Goal: Task Accomplishment & Management: Manage account settings

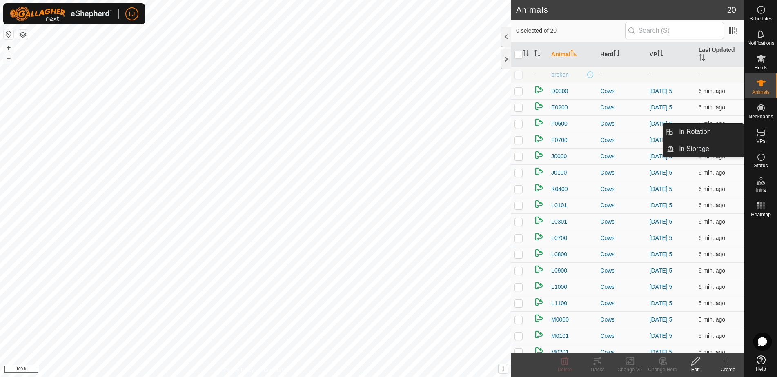
click at [767, 143] on div "VPs" at bounding box center [761, 135] width 32 height 25
click at [686, 137] on link "In Rotation" at bounding box center [709, 132] width 70 height 16
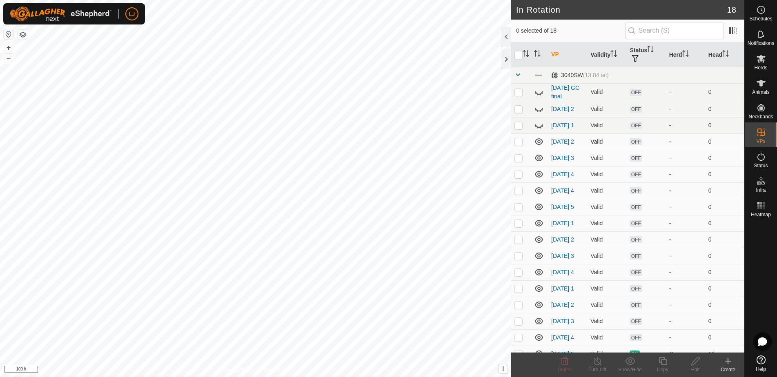
drag, startPoint x: 521, startPoint y: 146, endPoint x: 520, endPoint y: 152, distance: 5.8
click at [521, 145] on p-checkbox at bounding box center [519, 141] width 8 height 7
checkbox input "true"
click at [519, 161] on p-checkbox at bounding box center [519, 158] width 8 height 7
checkbox input "true"
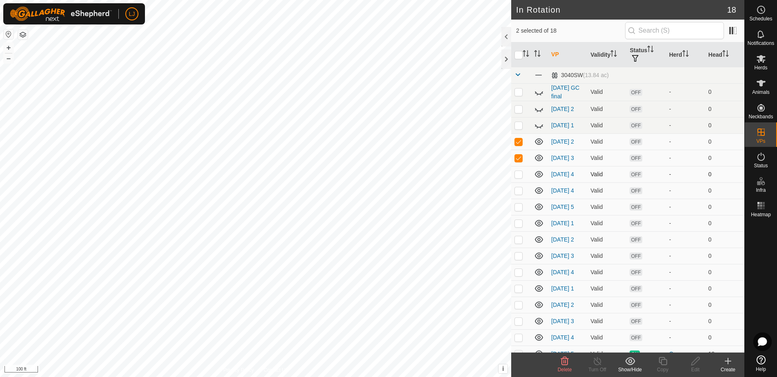
click at [518, 178] on p-checkbox at bounding box center [519, 174] width 8 height 7
checkbox input "true"
click at [560, 364] on icon at bounding box center [565, 362] width 10 height 10
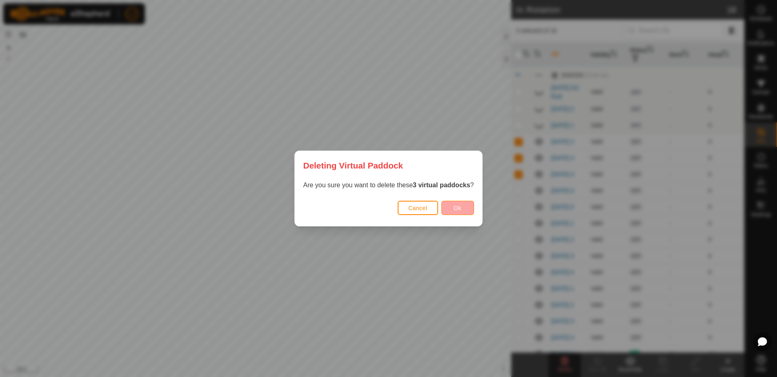
click at [447, 208] on button "Ok" at bounding box center [458, 208] width 33 height 14
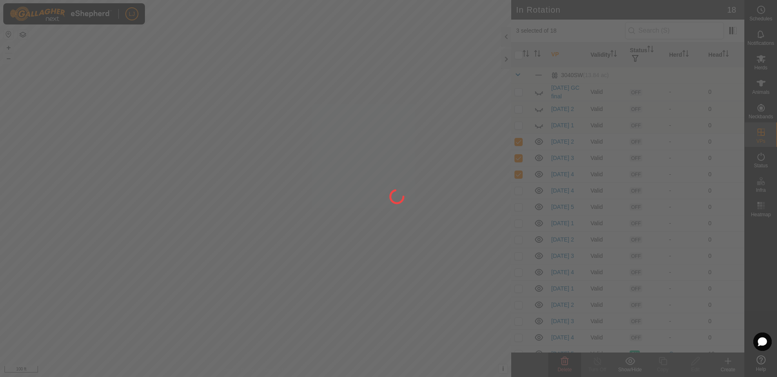
checkbox input "false"
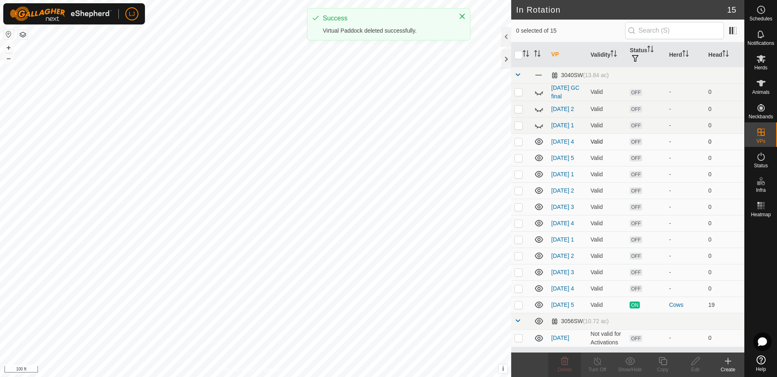
click at [520, 145] on p-checkbox at bounding box center [519, 141] width 8 height 7
checkbox input "true"
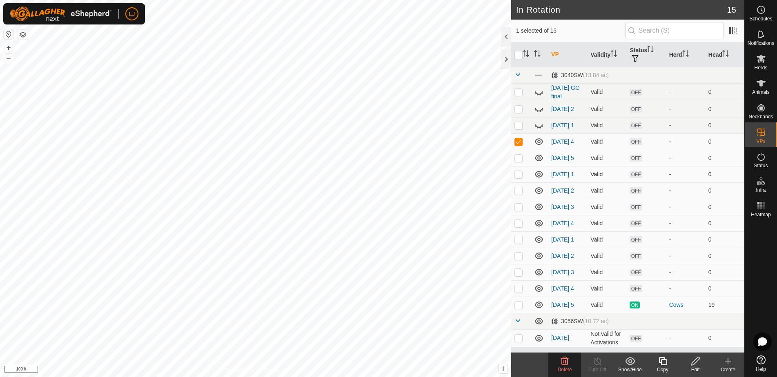
click at [517, 166] on td at bounding box center [521, 158] width 20 height 16
checkbox input "true"
click at [520, 178] on p-checkbox at bounding box center [519, 174] width 8 height 7
checkbox input "true"
click at [517, 194] on p-checkbox at bounding box center [519, 191] width 8 height 7
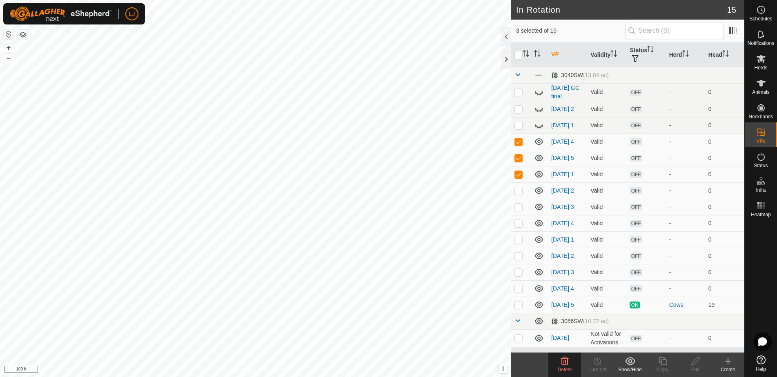
checkbox input "true"
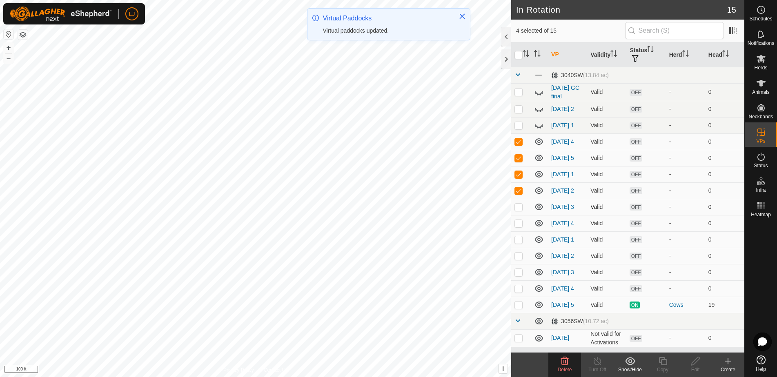
click at [520, 210] on p-checkbox at bounding box center [519, 207] width 8 height 7
checkbox input "true"
click at [520, 227] on p-checkbox at bounding box center [519, 223] width 8 height 7
checkbox input "true"
drag, startPoint x: 522, startPoint y: 251, endPoint x: 521, endPoint y: 259, distance: 8.6
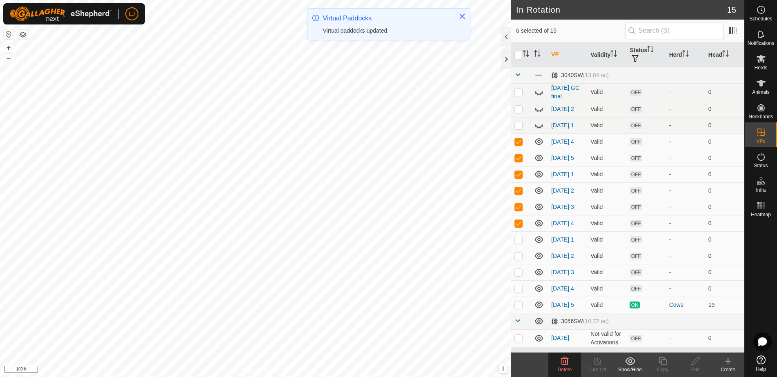
click at [522, 243] on p-checkbox at bounding box center [519, 240] width 8 height 7
checkbox input "true"
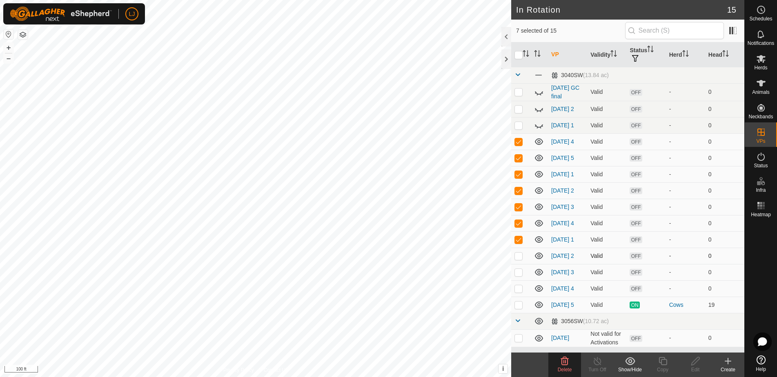
click at [520, 259] on p-checkbox at bounding box center [519, 256] width 8 height 7
checkbox input "true"
click at [523, 276] on p-checkbox at bounding box center [519, 272] width 8 height 7
checkbox input "true"
click at [522, 292] on p-checkbox at bounding box center [519, 289] width 8 height 7
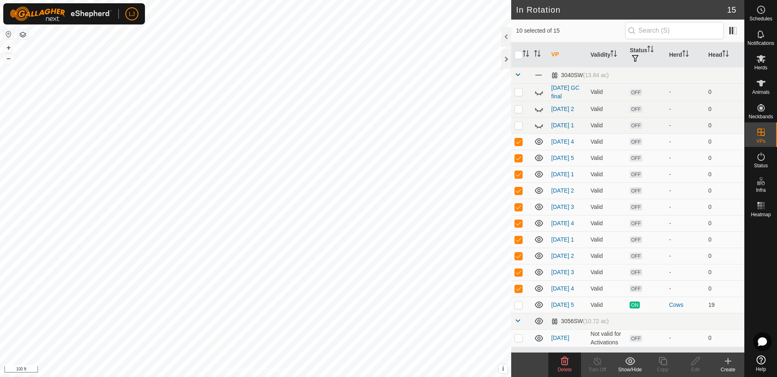
click at [567, 367] on span "Delete" at bounding box center [565, 370] width 14 height 6
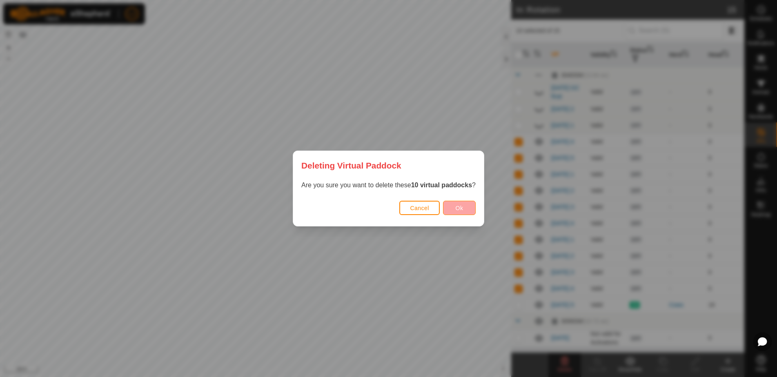
click at [457, 205] on span "Ok" at bounding box center [460, 208] width 8 height 7
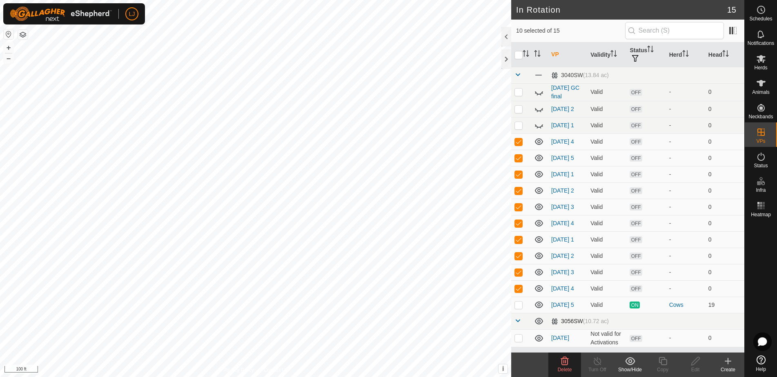
drag, startPoint x: 520, startPoint y: 306, endPoint x: 532, endPoint y: 338, distance: 34.8
click at [520, 292] on p-checkbox at bounding box center [519, 289] width 8 height 7
checkbox input "false"
click at [563, 366] on div "Delete" at bounding box center [565, 369] width 33 height 7
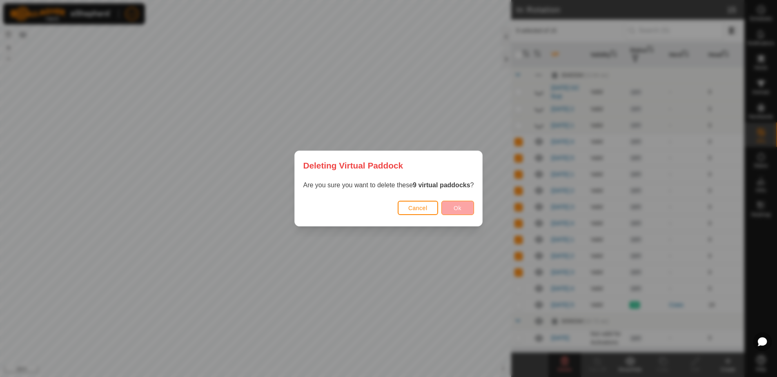
click at [448, 208] on button "Ok" at bounding box center [458, 208] width 33 height 14
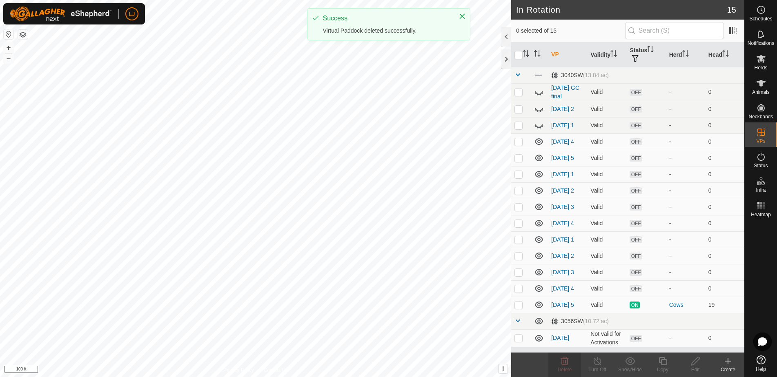
checkbox input "false"
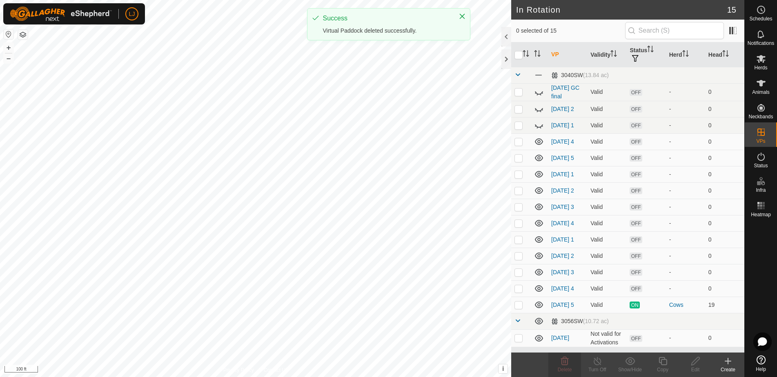
checkbox input "false"
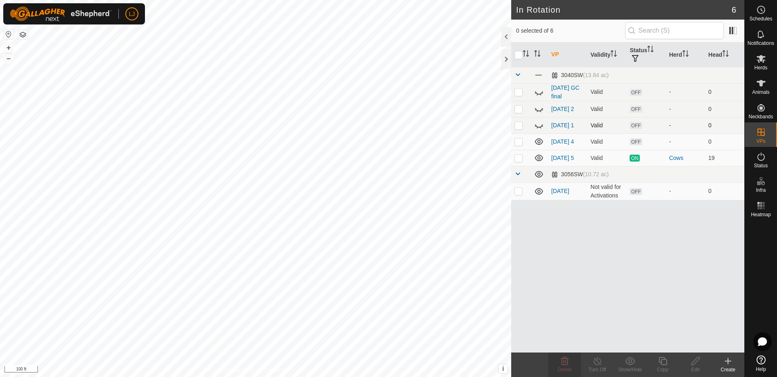
drag, startPoint x: 519, startPoint y: 114, endPoint x: 519, endPoint y: 123, distance: 9.4
click at [519, 114] on td at bounding box center [521, 109] width 20 height 16
checkbox input "true"
click at [519, 126] on p-checkbox at bounding box center [519, 125] width 8 height 7
checkbox input "true"
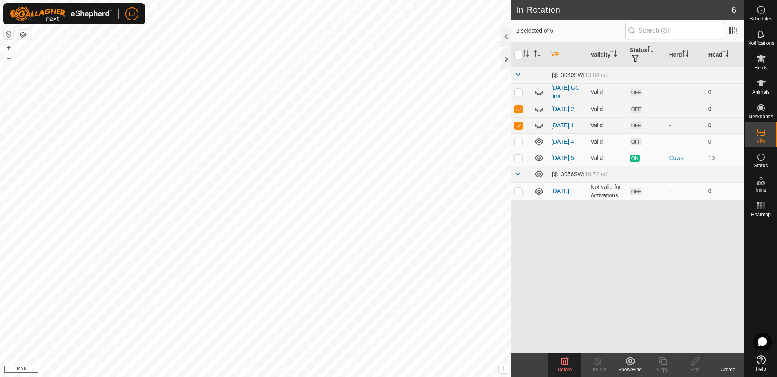
click at [569, 359] on icon at bounding box center [565, 362] width 10 height 10
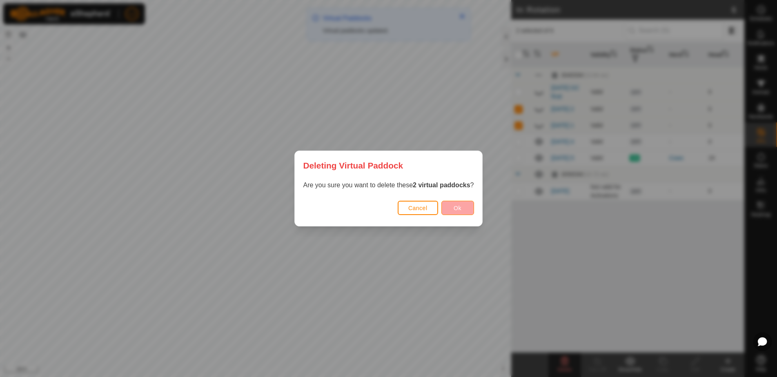
click at [454, 207] on button "Ok" at bounding box center [458, 208] width 33 height 14
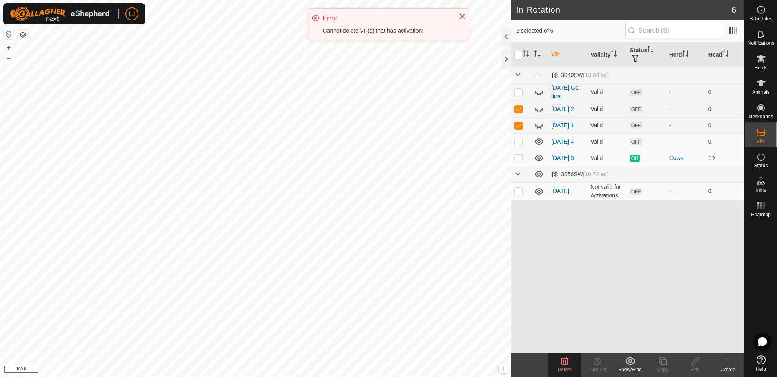
drag, startPoint x: 520, startPoint y: 127, endPoint x: 521, endPoint y: 117, distance: 10.7
click at [520, 126] on p-checkbox at bounding box center [519, 125] width 8 height 7
checkbox input "false"
click at [522, 112] on p-checkbox at bounding box center [519, 109] width 8 height 7
click at [539, 126] on icon at bounding box center [539, 126] width 10 height 10
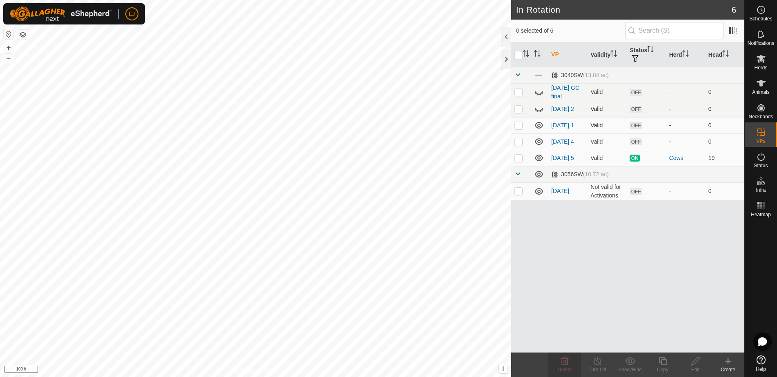
click at [543, 112] on icon at bounding box center [539, 109] width 10 height 10
click at [537, 96] on icon at bounding box center [539, 92] width 10 height 10
click at [520, 110] on p-checkbox at bounding box center [519, 109] width 8 height 7
click at [571, 360] on delete-svg-icon at bounding box center [565, 362] width 33 height 10
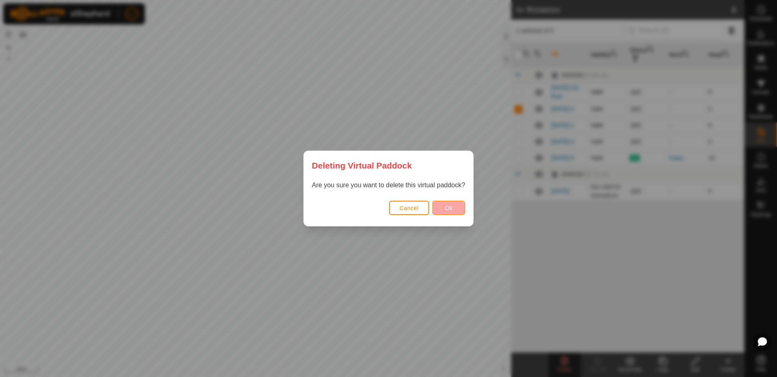
click at [456, 212] on button "Ok" at bounding box center [449, 208] width 33 height 14
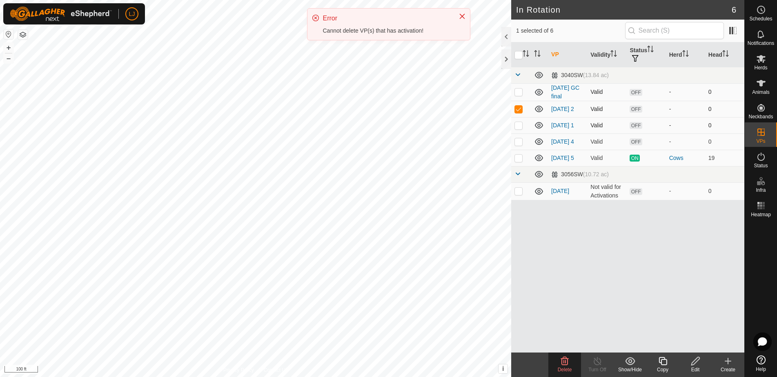
click at [520, 112] on p-checkbox at bounding box center [519, 109] width 8 height 7
checkbox input "false"
click at [518, 129] on p-checkbox at bounding box center [519, 125] width 8 height 7
checkbox input "true"
click at [566, 364] on icon at bounding box center [565, 362] width 10 height 10
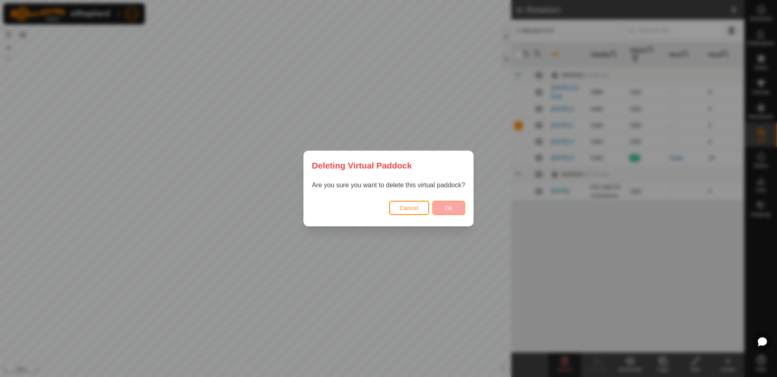
click at [447, 208] on span "Ok" at bounding box center [449, 208] width 8 height 7
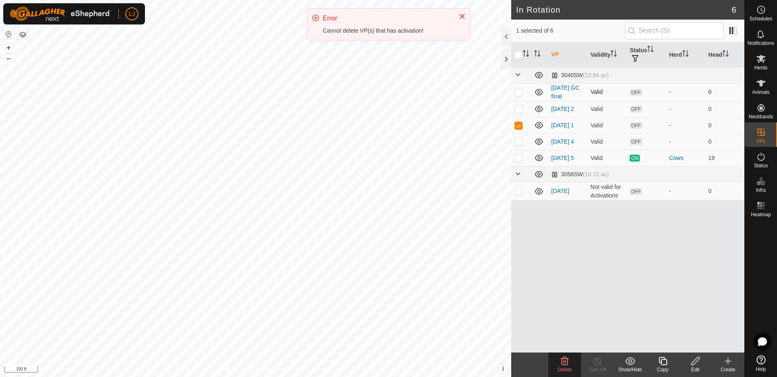
click at [515, 89] on p-checkbox at bounding box center [519, 92] width 8 height 7
checkbox input "true"
click at [523, 127] on p-checkbox at bounding box center [519, 125] width 8 height 7
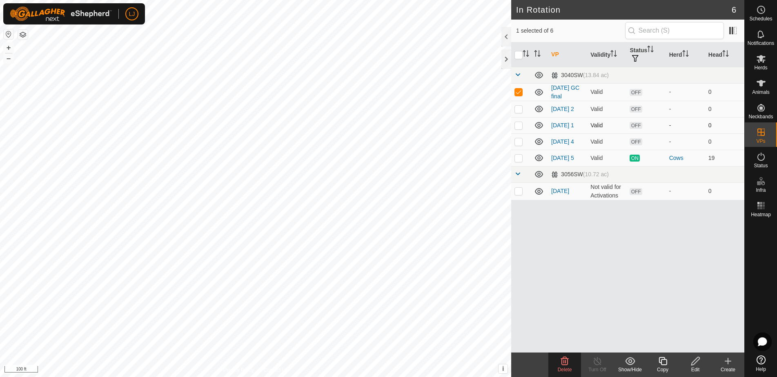
drag, startPoint x: 521, startPoint y: 127, endPoint x: 520, endPoint y: 123, distance: 4.6
click at [521, 127] on p-checkbox at bounding box center [519, 125] width 8 height 7
checkbox input "true"
click at [519, 112] on p-checkbox at bounding box center [519, 109] width 8 height 7
checkbox input "true"
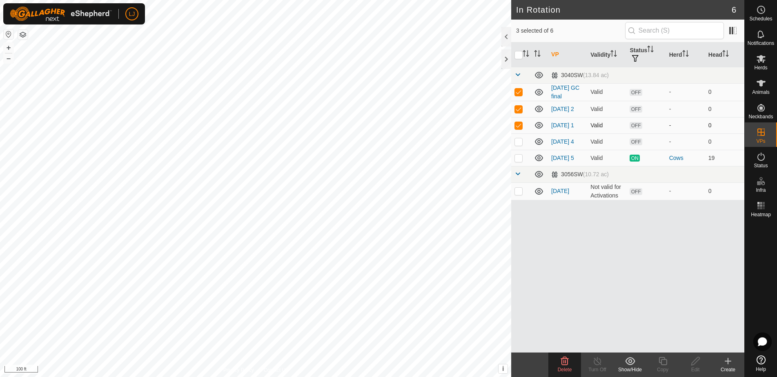
drag, startPoint x: 517, startPoint y: 126, endPoint x: 519, endPoint y: 119, distance: 7.6
click at [518, 125] on p-checkbox at bounding box center [519, 125] width 8 height 7
checkbox input "false"
click at [520, 109] on p-checkbox at bounding box center [519, 109] width 8 height 7
checkbox input "false"
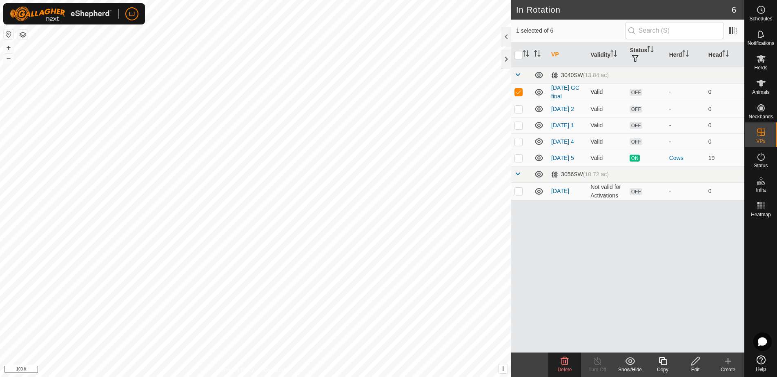
click at [517, 94] on p-checkbox at bounding box center [519, 92] width 8 height 7
checkbox input "false"
click at [521, 194] on p-checkbox at bounding box center [519, 191] width 8 height 7
checkbox input "true"
click at [699, 366] on div "Edit" at bounding box center [695, 369] width 33 height 7
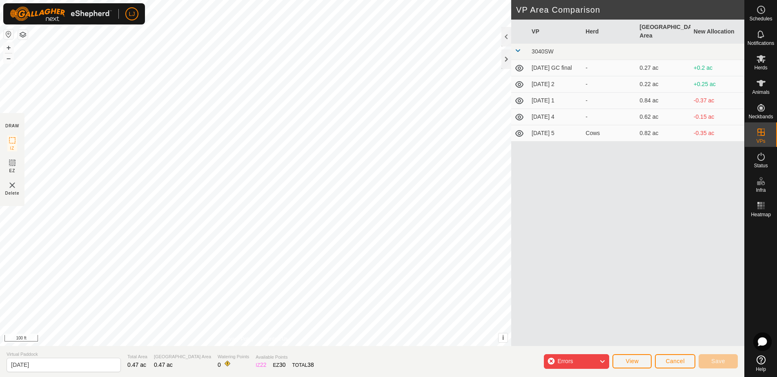
click at [675, 365] on button "Cancel" at bounding box center [675, 362] width 40 height 14
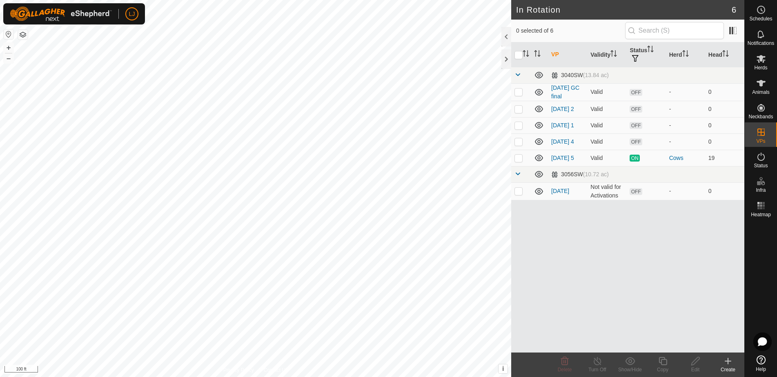
click at [727, 364] on icon at bounding box center [729, 362] width 10 height 10
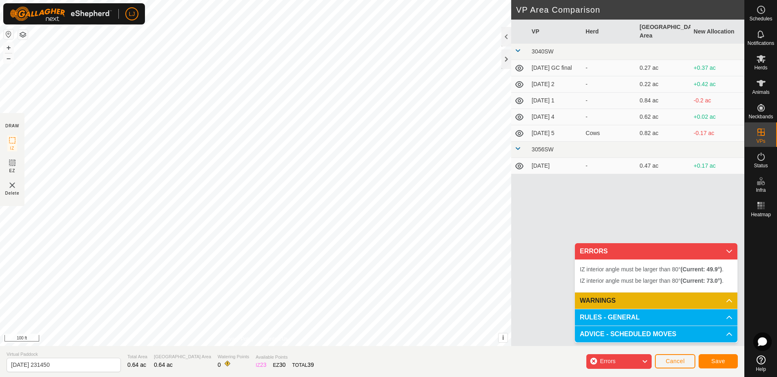
click at [684, 362] on span "Cancel" at bounding box center [675, 361] width 19 height 7
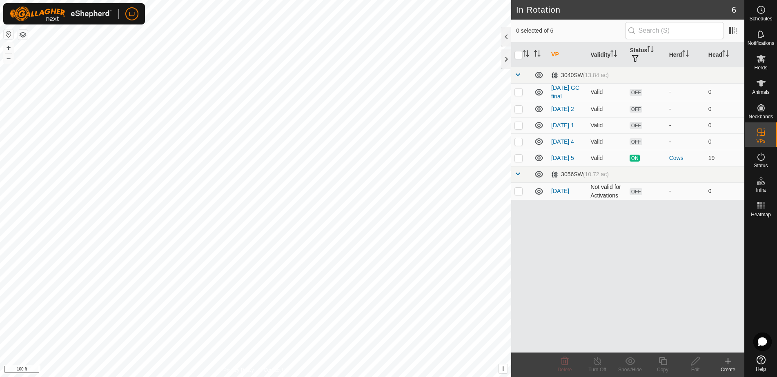
click at [523, 194] on p-checkbox at bounding box center [519, 191] width 8 height 7
click at [567, 366] on icon at bounding box center [565, 362] width 10 height 10
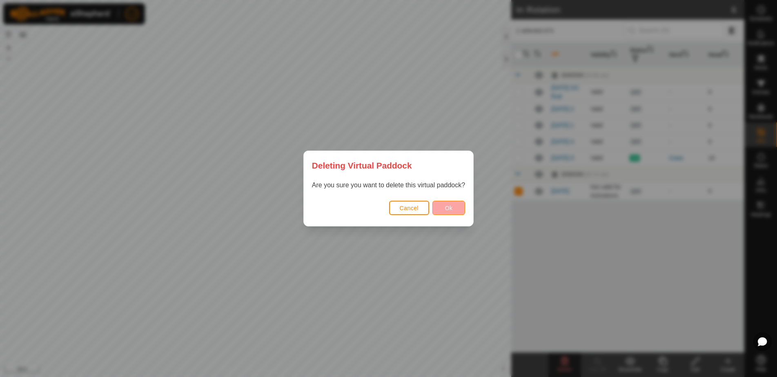
click at [453, 213] on button "Ok" at bounding box center [449, 208] width 33 height 14
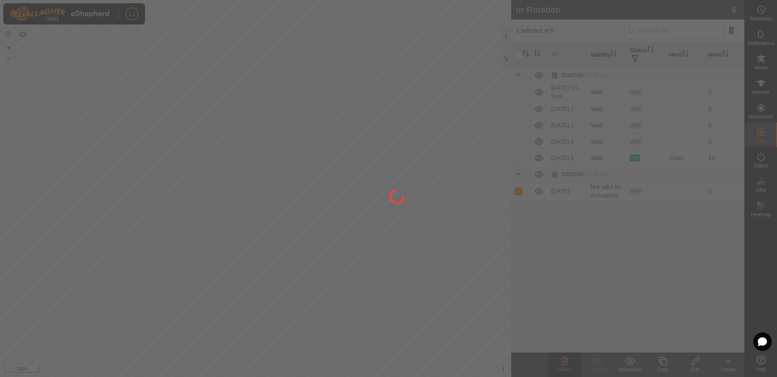
checkbox input "false"
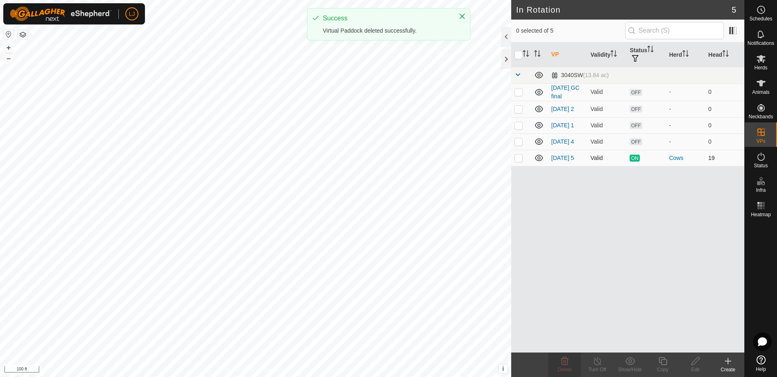
click at [522, 161] on p-checkbox at bounding box center [519, 158] width 8 height 7
checkbox input "true"
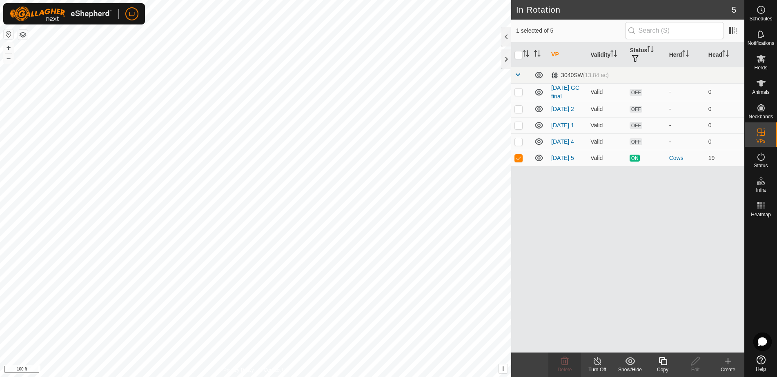
click at [663, 364] on icon at bounding box center [663, 362] width 10 height 10
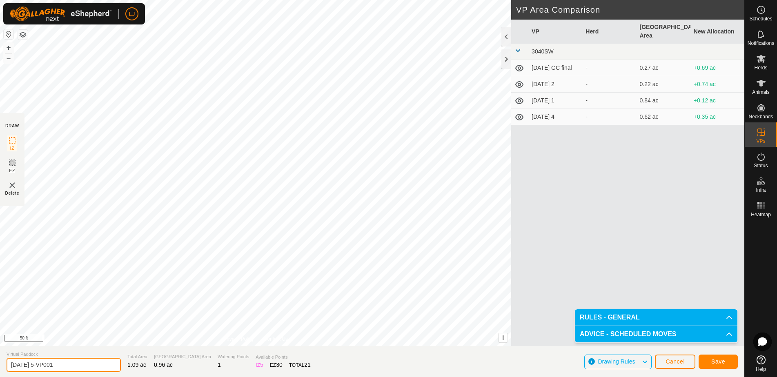
drag, startPoint x: 36, startPoint y: 366, endPoint x: 96, endPoint y: 366, distance: 59.6
click at [96, 366] on input "[DATE] 5-VP001" at bounding box center [64, 365] width 114 height 14
type input "[DATE] 1"
click at [710, 362] on button "Save" at bounding box center [718, 362] width 39 height 14
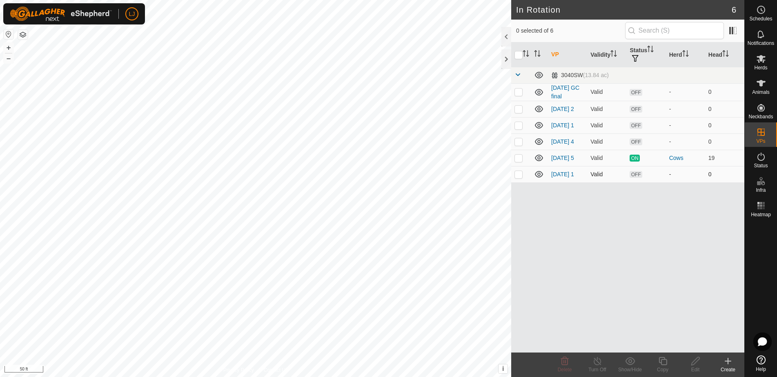
click at [518, 178] on p-checkbox at bounding box center [519, 174] width 8 height 7
checkbox input "true"
click at [665, 368] on div "Copy" at bounding box center [663, 369] width 33 height 7
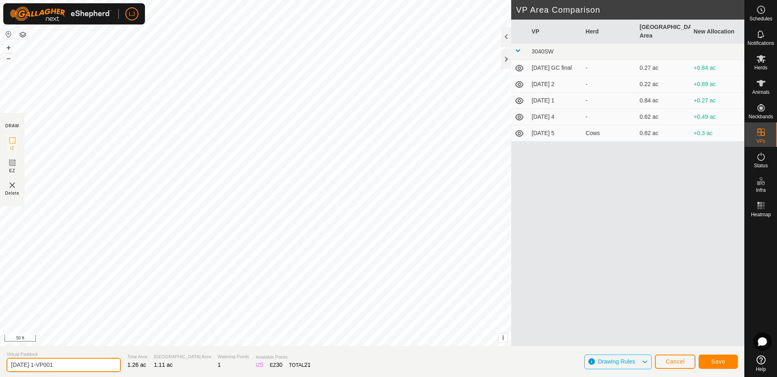
drag, startPoint x: 75, startPoint y: 366, endPoint x: 131, endPoint y: 366, distance: 56.0
click at [131, 366] on section "Virtual Paddock [DATE] 1-VP001 Total Area 1.26 ac Grazing Area 1.11 ac Watering…" at bounding box center [372, 361] width 745 height 31
type input "[DATE] 2"
click at [719, 364] on span "Save" at bounding box center [719, 362] width 14 height 7
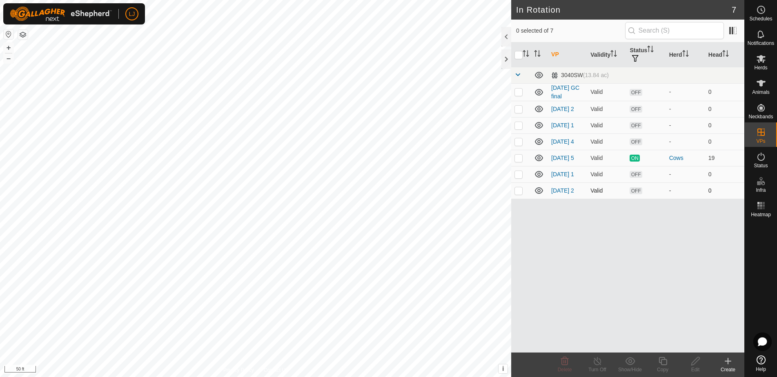
click at [518, 194] on p-checkbox at bounding box center [519, 191] width 8 height 7
checkbox input "true"
click at [666, 367] on div "Copy" at bounding box center [663, 369] width 33 height 7
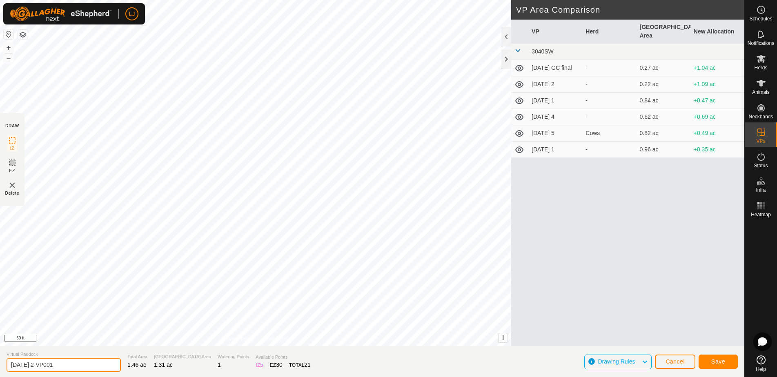
drag, startPoint x: 43, startPoint y: 368, endPoint x: 100, endPoint y: 368, distance: 57.6
click at [100, 368] on input "[DATE] 2-VP001" at bounding box center [64, 365] width 114 height 14
drag, startPoint x: 42, startPoint y: 367, endPoint x: 90, endPoint y: 368, distance: 48.2
click at [90, 368] on input "[DATE] 2-VP001" at bounding box center [64, 365] width 114 height 14
type input "[DATE] 3"
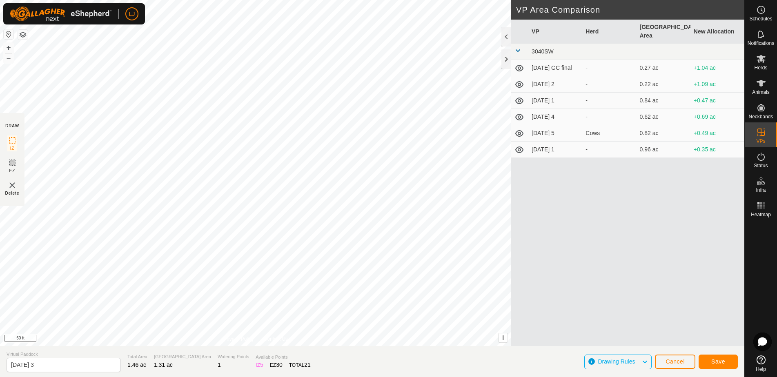
click at [730, 368] on button "Save" at bounding box center [718, 362] width 39 height 14
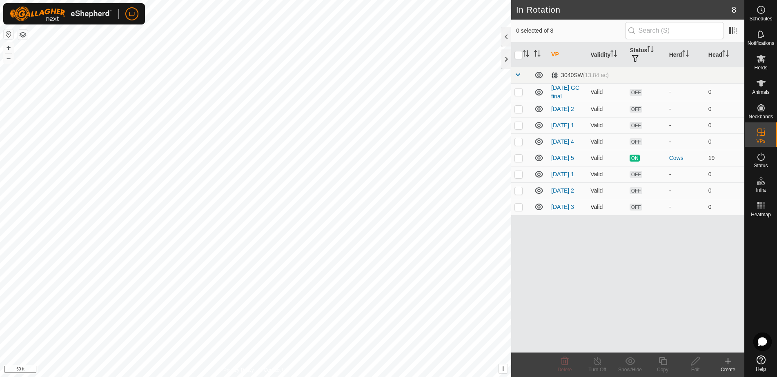
click at [520, 210] on p-checkbox at bounding box center [519, 207] width 8 height 7
checkbox input "true"
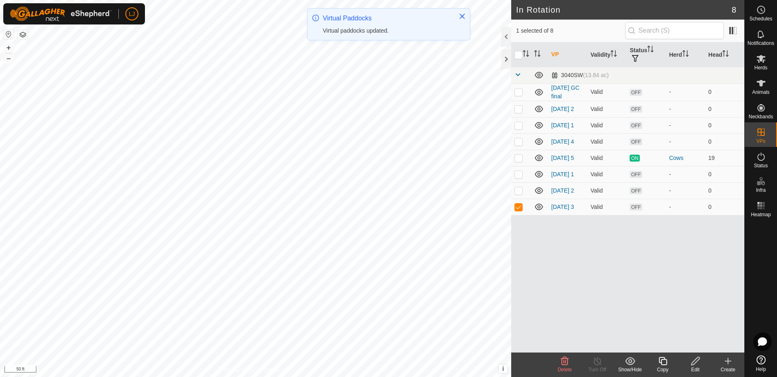
click at [695, 360] on icon at bounding box center [696, 362] width 10 height 10
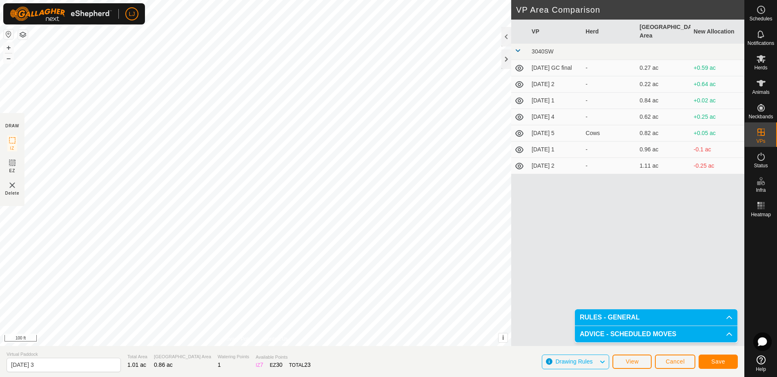
click at [715, 362] on span "Save" at bounding box center [719, 362] width 14 height 7
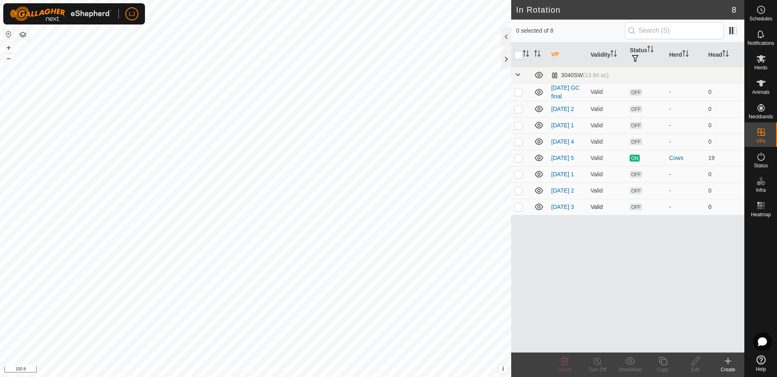
click at [521, 210] on p-checkbox at bounding box center [519, 207] width 8 height 7
checkbox input "true"
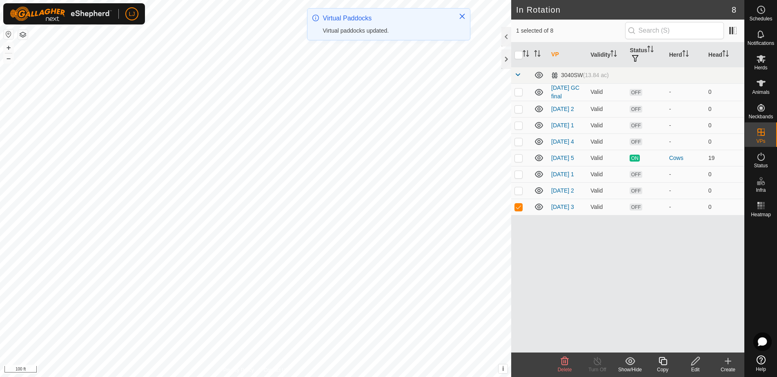
click at [663, 364] on icon at bounding box center [663, 362] width 10 height 10
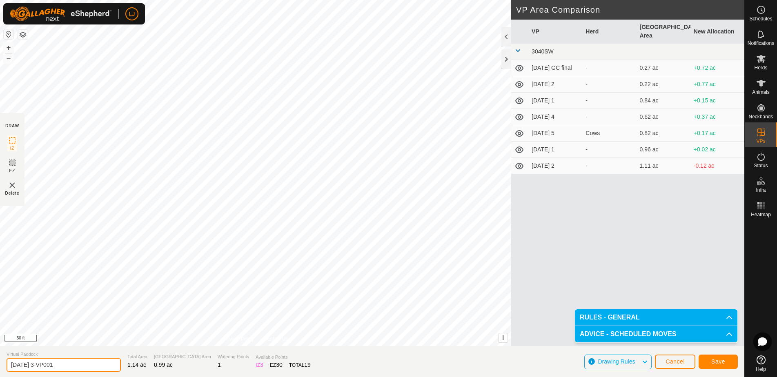
drag, startPoint x: 42, startPoint y: 366, endPoint x: 100, endPoint y: 367, distance: 58.0
click at [100, 367] on input "[DATE] 3-VP001" at bounding box center [64, 365] width 114 height 14
type input "[DATE] 4"
click at [728, 361] on button "Save" at bounding box center [718, 362] width 39 height 14
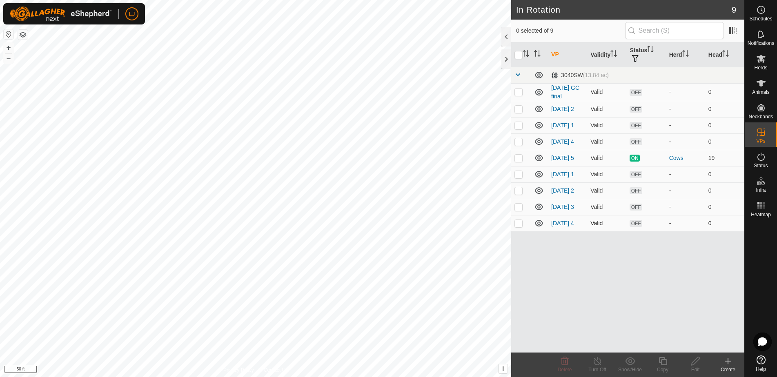
click at [520, 227] on p-checkbox at bounding box center [519, 223] width 8 height 7
checkbox input "true"
click at [667, 363] on icon at bounding box center [663, 361] width 8 height 8
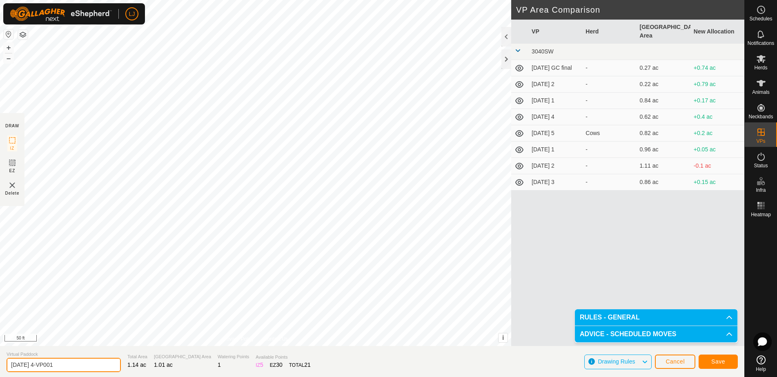
drag, startPoint x: 44, startPoint y: 366, endPoint x: 86, endPoint y: 366, distance: 41.7
click at [86, 366] on input "[DATE] 4-VP001" at bounding box center [64, 365] width 114 height 14
type input "[DATE] 1"
click at [719, 363] on span "Save" at bounding box center [719, 362] width 14 height 7
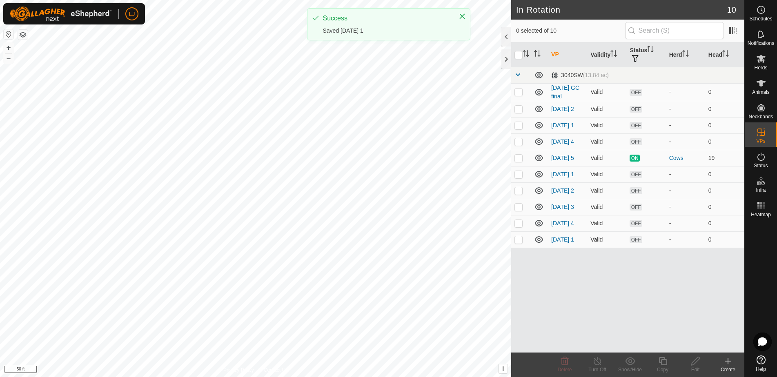
click at [518, 243] on p-checkbox at bounding box center [519, 240] width 8 height 7
checkbox input "true"
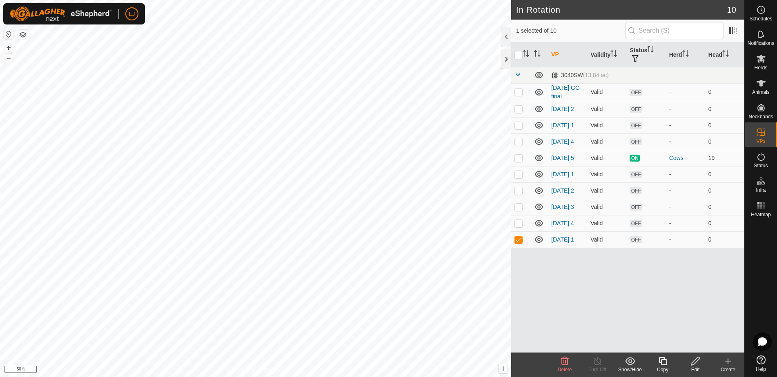
click at [664, 365] on icon at bounding box center [663, 361] width 8 height 8
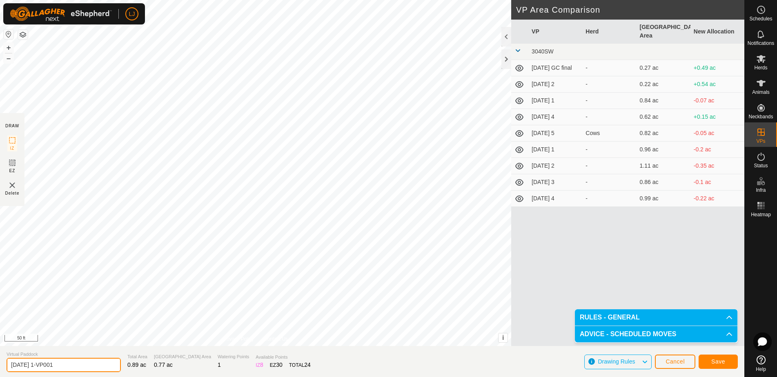
drag, startPoint x: 42, startPoint y: 367, endPoint x: 93, endPoint y: 366, distance: 50.3
click at [92, 366] on input "[DATE] 1-VP001" at bounding box center [64, 365] width 114 height 14
type input "[DATE] 2"
click at [724, 361] on span "Save" at bounding box center [719, 362] width 14 height 7
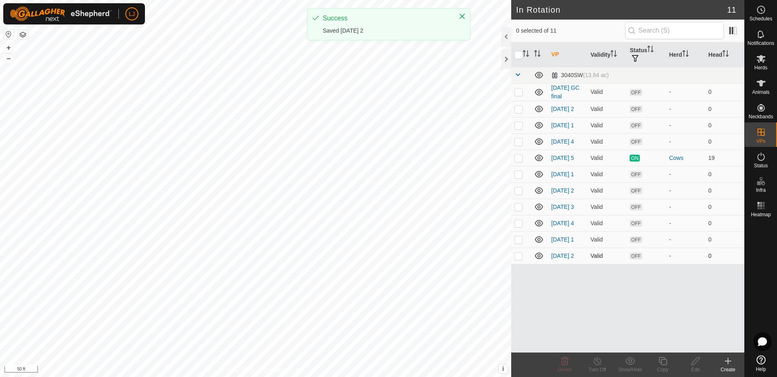
click at [518, 259] on p-checkbox at bounding box center [519, 256] width 8 height 7
checkbox input "true"
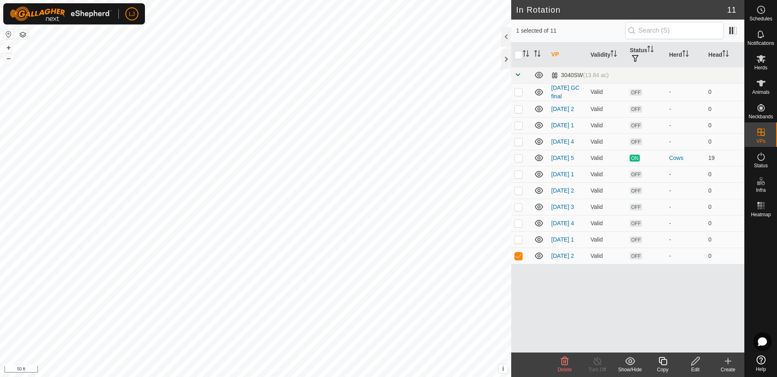
click at [666, 362] on icon at bounding box center [663, 362] width 10 height 10
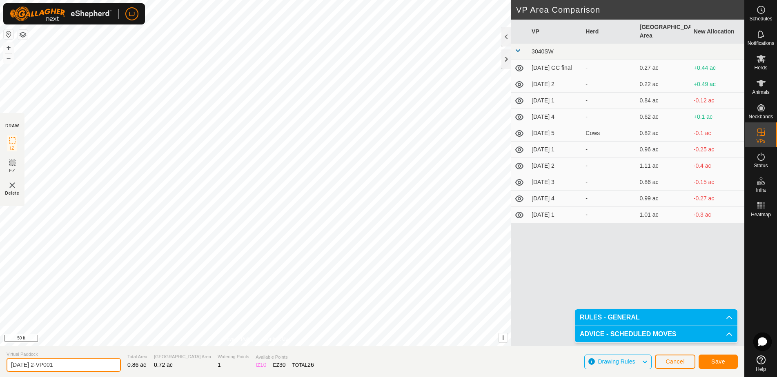
drag, startPoint x: 42, startPoint y: 366, endPoint x: 96, endPoint y: 368, distance: 54.4
click at [96, 368] on input "[DATE] 2-VP001" at bounding box center [64, 365] width 114 height 14
type input "[DATE] 3"
click at [706, 361] on button "Save" at bounding box center [718, 362] width 39 height 14
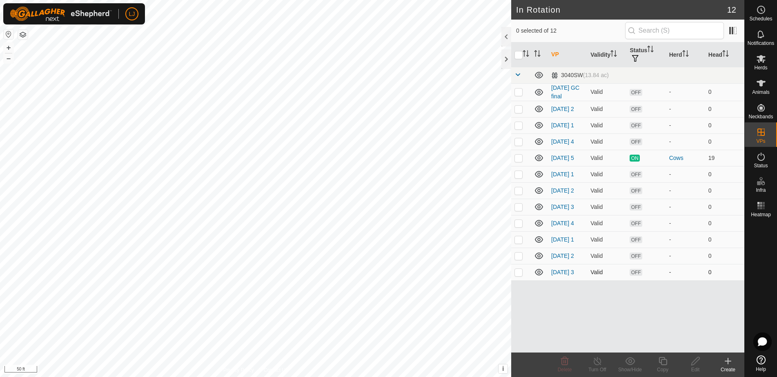
click at [523, 276] on p-checkbox at bounding box center [519, 272] width 8 height 7
checkbox input "true"
click at [662, 364] on icon at bounding box center [663, 361] width 8 height 8
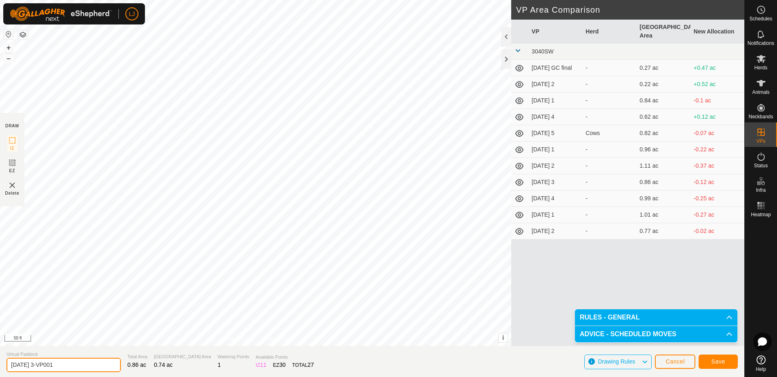
click at [43, 366] on input "[DATE] 3-VP001" at bounding box center [64, 365] width 114 height 14
drag, startPoint x: 41, startPoint y: 367, endPoint x: 105, endPoint y: 368, distance: 63.7
click at [105, 368] on section "Virtual Paddock [DATE] 3-VP001 Total Area 0.86 ac Grazing Area 0.74 ac Watering…" at bounding box center [372, 361] width 745 height 31
type input "[DATE] 4"
click at [728, 362] on button "Save" at bounding box center [718, 362] width 39 height 14
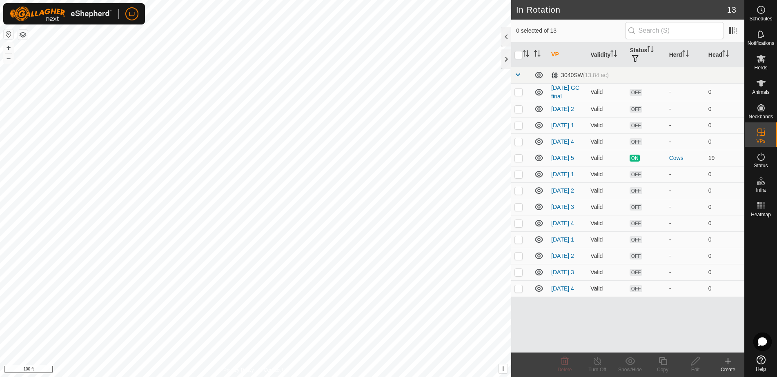
click at [518, 292] on p-checkbox at bounding box center [519, 289] width 8 height 7
click at [517, 292] on p-checkbox at bounding box center [519, 289] width 8 height 7
checkbox input "false"
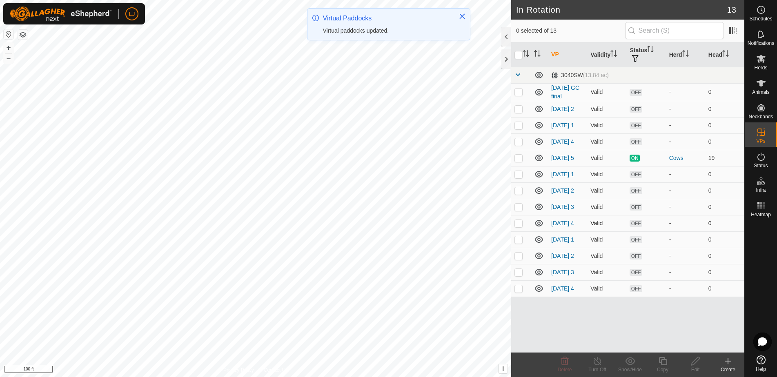
click at [520, 227] on p-checkbox at bounding box center [519, 223] width 8 height 7
checkbox input "false"
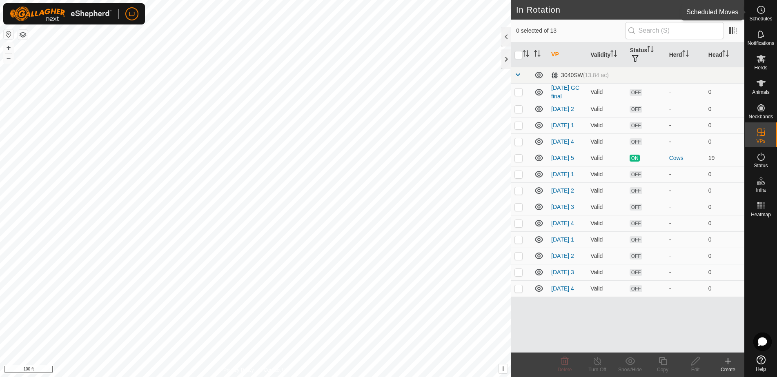
click at [765, 17] on span "Schedules" at bounding box center [761, 18] width 23 height 5
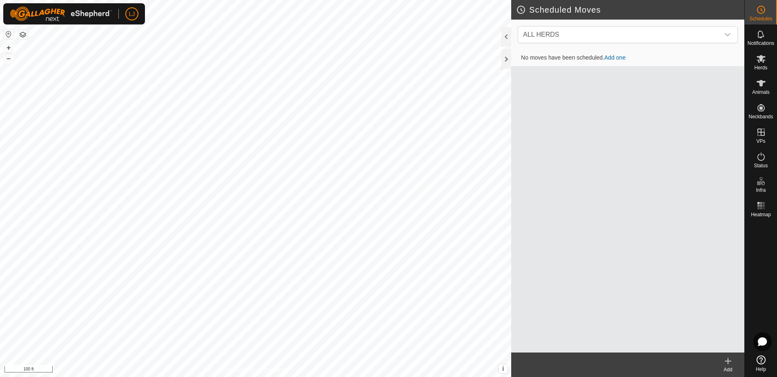
click at [728, 363] on icon at bounding box center [728, 362] width 0 height 6
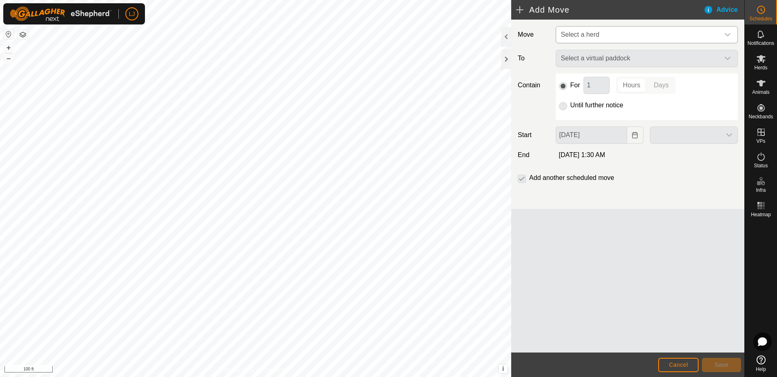
click at [581, 38] on span "Select a herd" at bounding box center [580, 34] width 38 height 7
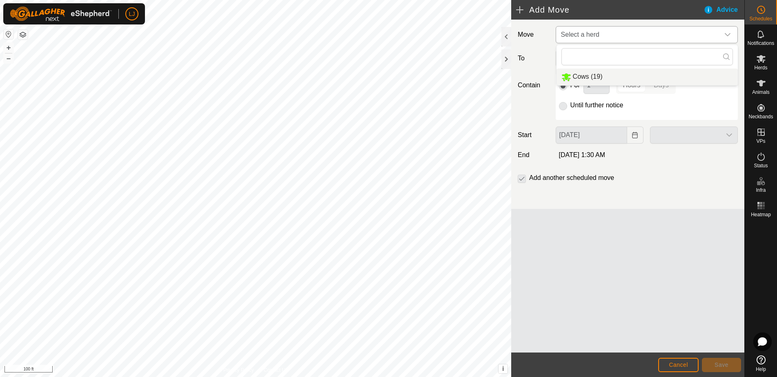
click at [601, 73] on li "Cows (19)" at bounding box center [647, 77] width 181 height 17
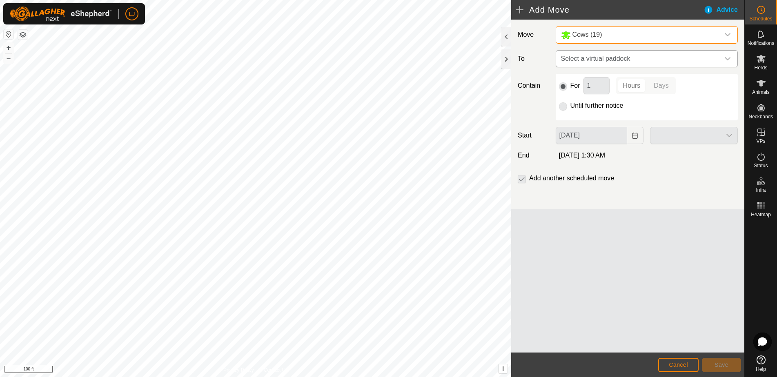
click at [599, 59] on span "Select a virtual paddock" at bounding box center [639, 59] width 162 height 16
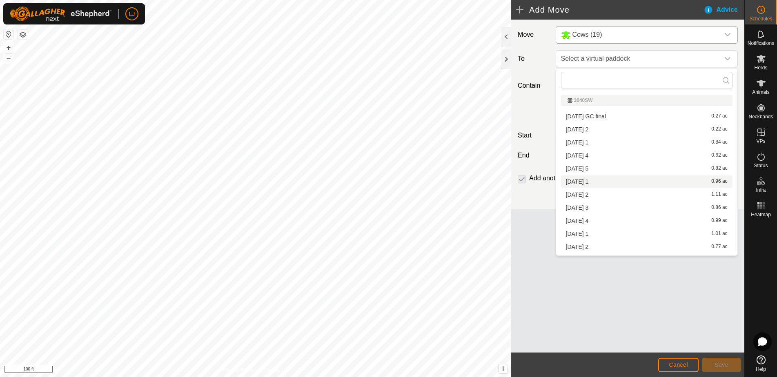
scroll to position [1, 0]
click at [637, 179] on li "[DATE] 1 0.96 ac" at bounding box center [647, 181] width 172 height 12
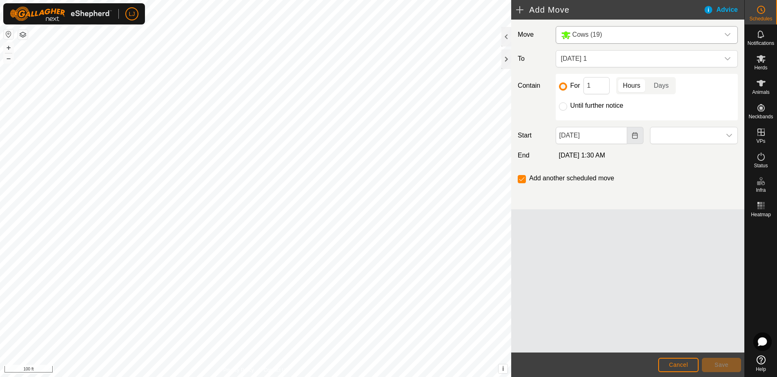
click at [634, 140] on button "Choose Date" at bounding box center [635, 135] width 16 height 17
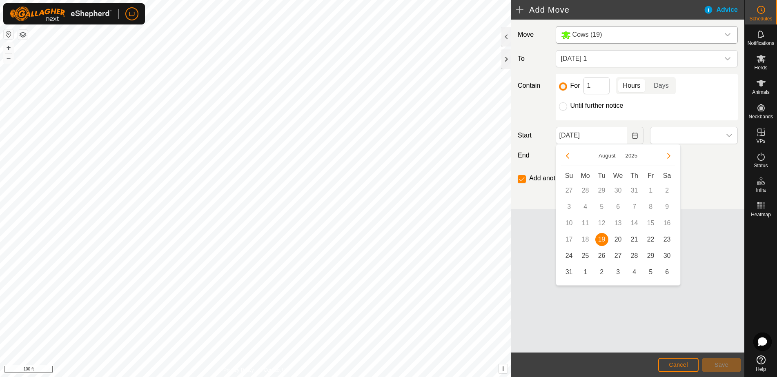
drag, startPoint x: 614, startPoint y: 238, endPoint x: 625, endPoint y: 234, distance: 11.9
click at [614, 238] on span "20" at bounding box center [618, 239] width 13 height 13
type input "[DATE]"
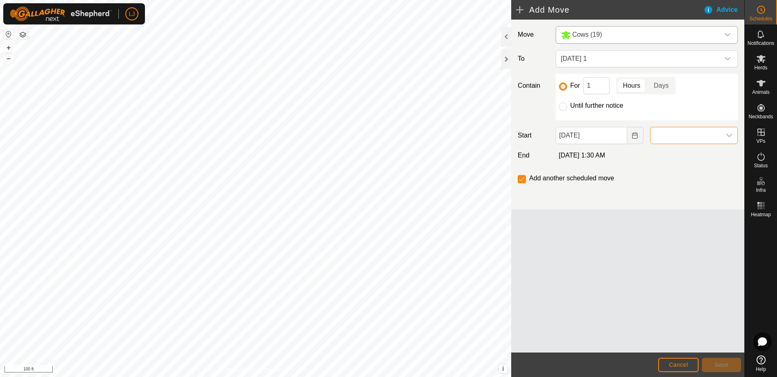
click at [672, 133] on span at bounding box center [686, 135] width 71 height 16
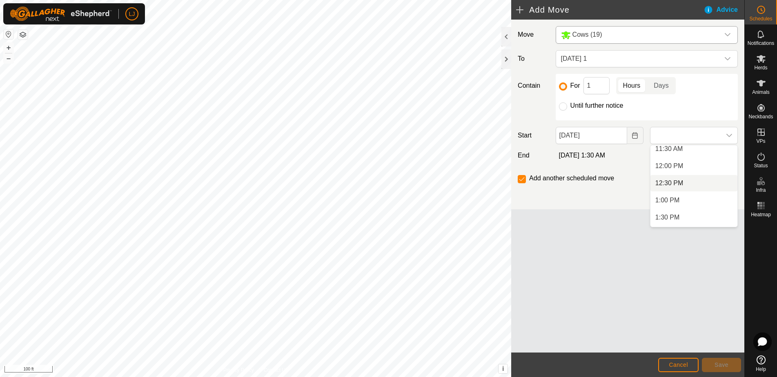
click at [681, 183] on li "12:30 PM" at bounding box center [694, 183] width 87 height 16
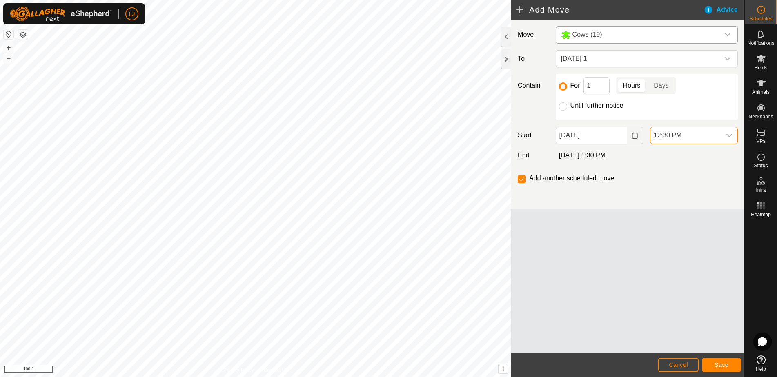
click at [684, 134] on span "12:30 PM" at bounding box center [686, 135] width 71 height 16
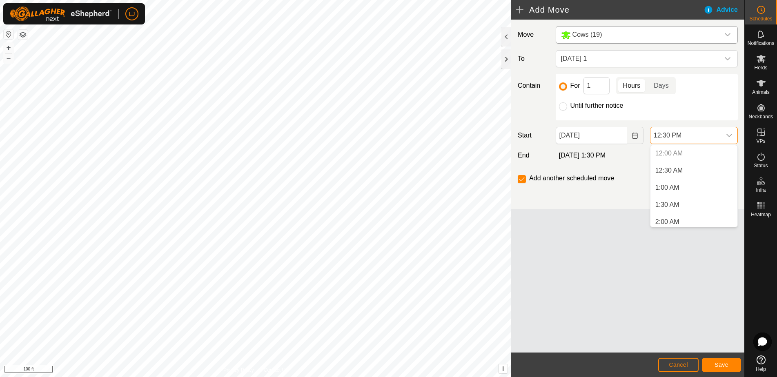
scroll to position [364, 0]
click at [684, 134] on span "12:30 PM" at bounding box center [686, 135] width 71 height 16
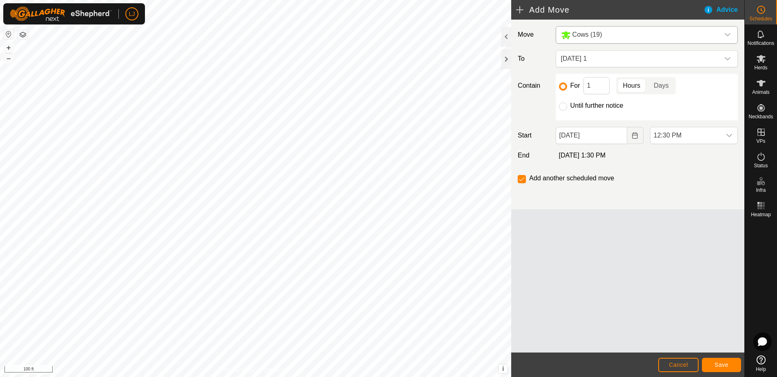
click at [736, 364] on button "Save" at bounding box center [721, 365] width 39 height 14
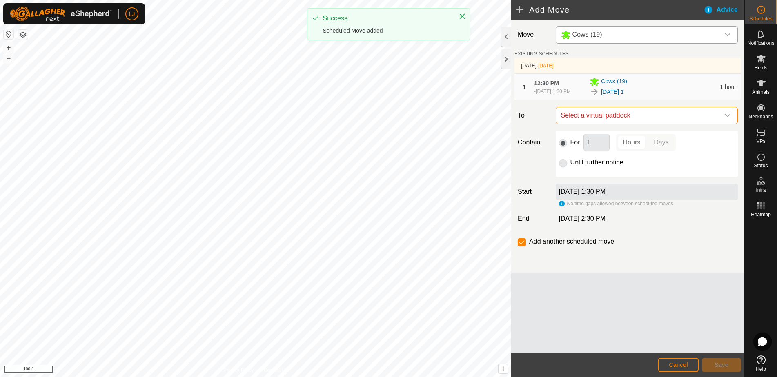
click at [633, 120] on span "Select a virtual paddock" at bounding box center [639, 115] width 162 height 16
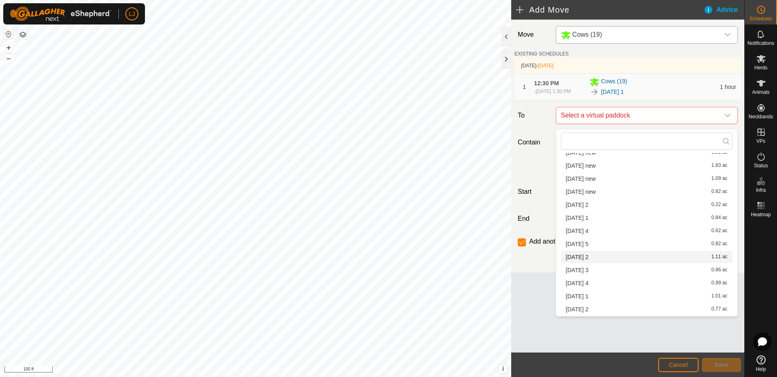
scroll to position [87, 0]
click at [613, 249] on li "[DATE] 2 1.11 ac" at bounding box center [647, 247] width 172 height 12
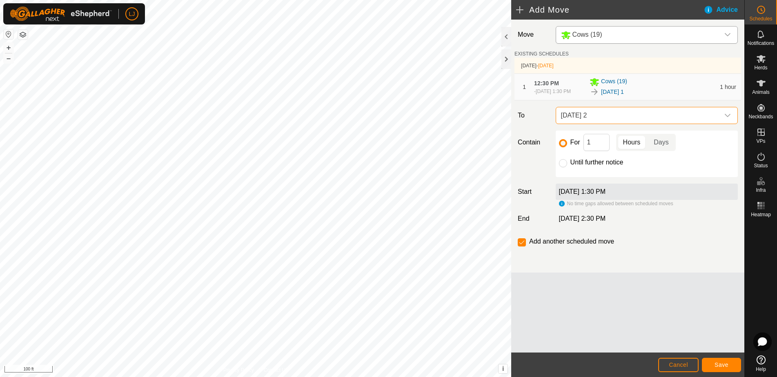
click at [728, 370] on button "Save" at bounding box center [721, 365] width 39 height 14
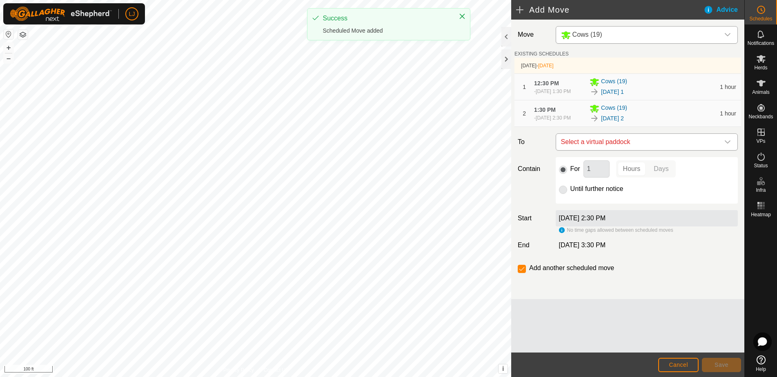
click at [631, 147] on span "Select a virtual paddock" at bounding box center [639, 142] width 162 height 16
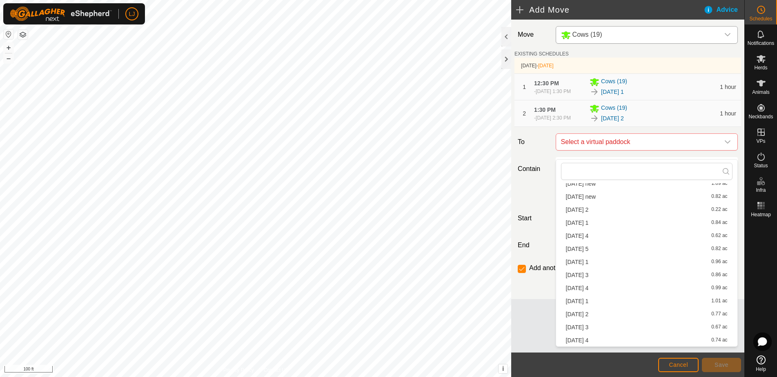
scroll to position [103, 0]
click at [608, 274] on li "[DATE] 3 0.86 ac" at bounding box center [647, 275] width 172 height 12
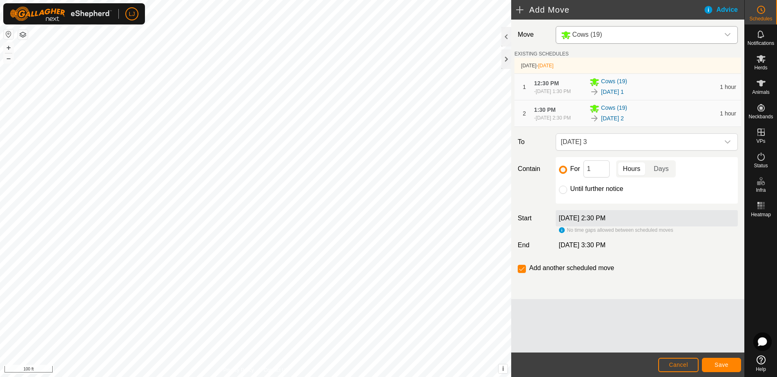
click at [716, 364] on span "Save" at bounding box center [722, 365] width 14 height 7
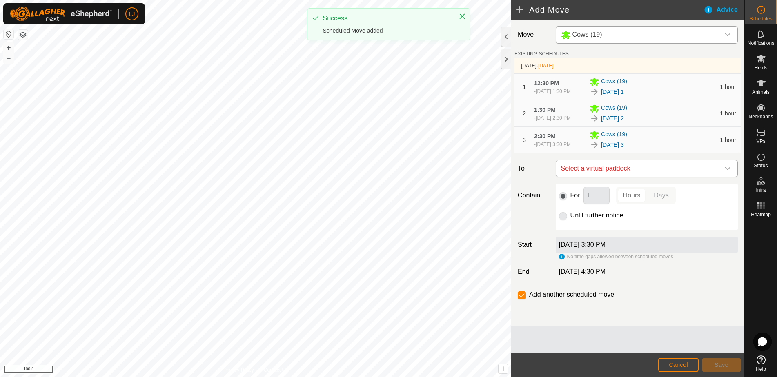
click at [640, 177] on span "Select a virtual paddock" at bounding box center [639, 169] width 162 height 16
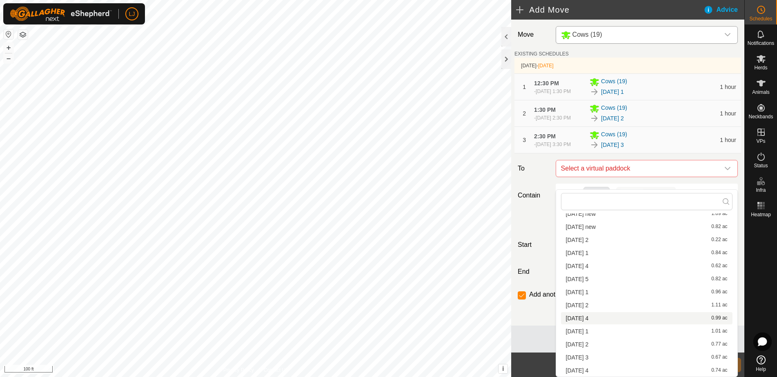
click at [656, 319] on li "[DATE] 4 0.99 ac" at bounding box center [647, 319] width 172 height 12
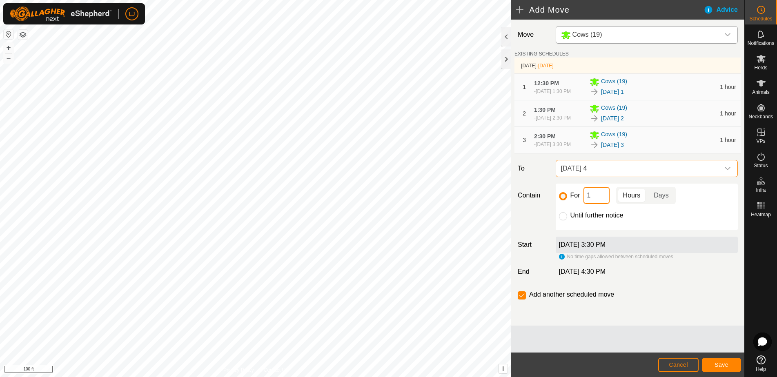
drag, startPoint x: 594, startPoint y: 209, endPoint x: 576, endPoint y: 208, distance: 18.0
click at [576, 204] on div "For 1 Hours Days" at bounding box center [647, 195] width 176 height 17
click at [715, 364] on button "Save" at bounding box center [721, 365] width 39 height 14
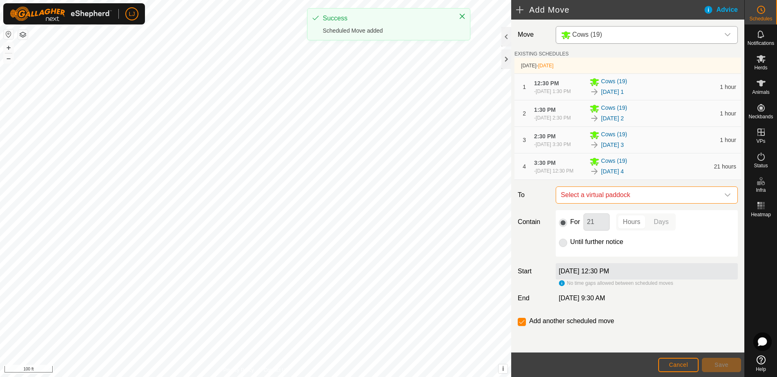
click at [607, 203] on span "Select a virtual paddock" at bounding box center [639, 195] width 162 height 16
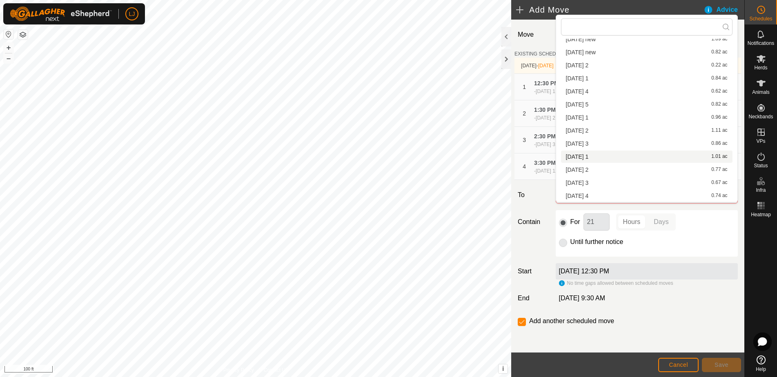
click at [605, 157] on li "[DATE] 1 1.01 ac" at bounding box center [647, 157] width 172 height 12
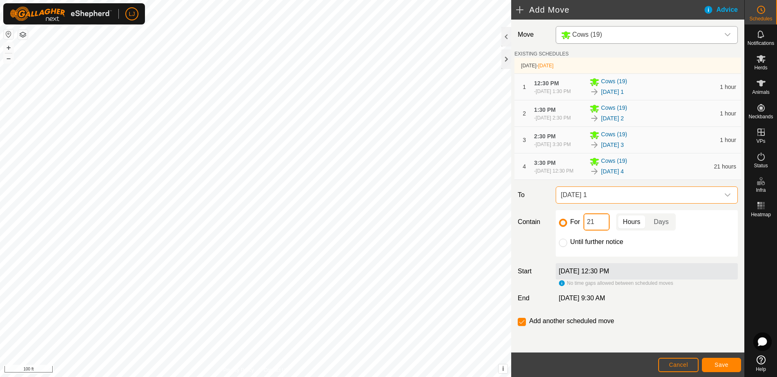
click at [559, 231] on div "For 21 Hours Days" at bounding box center [647, 222] width 176 height 17
type input "1"
click at [735, 367] on button "Save" at bounding box center [721, 365] width 39 height 14
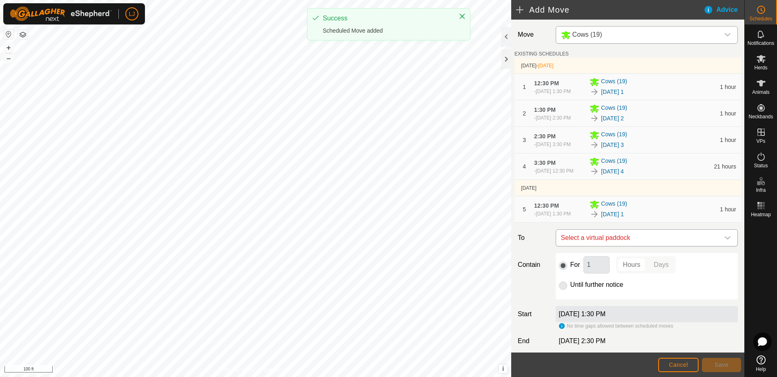
click at [639, 246] on span "Select a virtual paddock" at bounding box center [639, 238] width 162 height 16
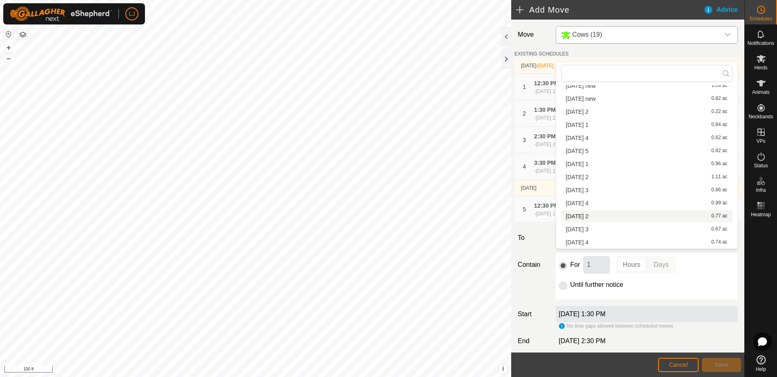
click at [634, 217] on li "[DATE] 2 0.77 ac" at bounding box center [647, 216] width 172 height 12
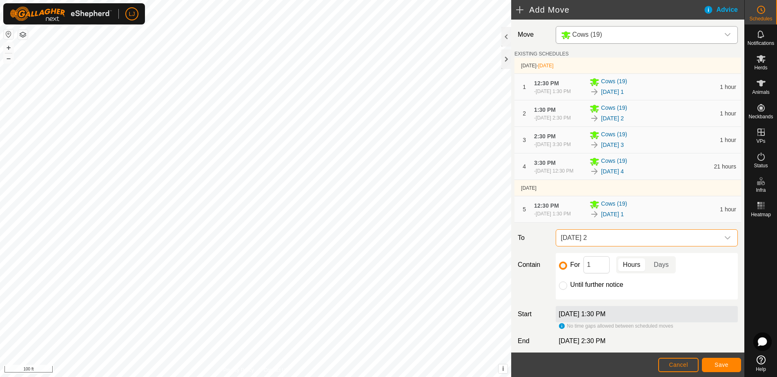
click at [721, 368] on span "Save" at bounding box center [722, 365] width 14 height 7
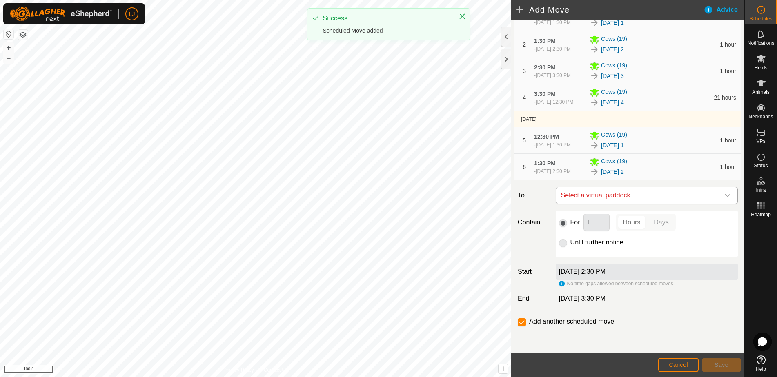
scroll to position [92, 0]
click at [614, 194] on span "Select a virtual paddock" at bounding box center [639, 196] width 162 height 16
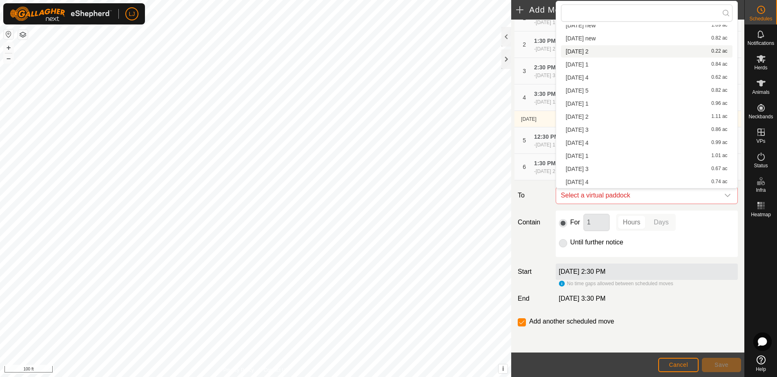
scroll to position [103, 0]
click at [607, 165] on li "[DATE] 3 0.67 ac" at bounding box center [647, 169] width 172 height 12
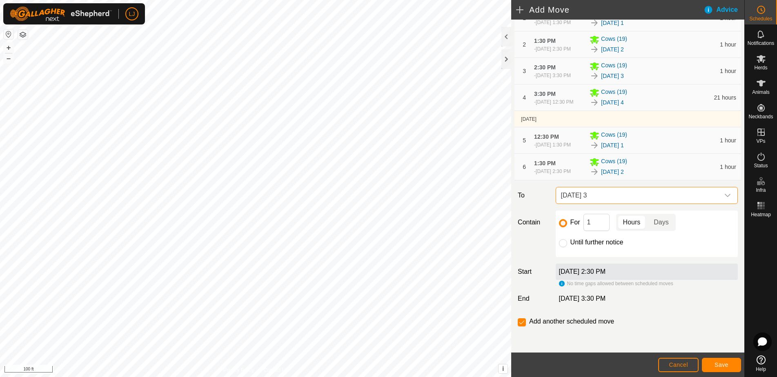
click at [632, 192] on span "[DATE] 3" at bounding box center [639, 196] width 162 height 16
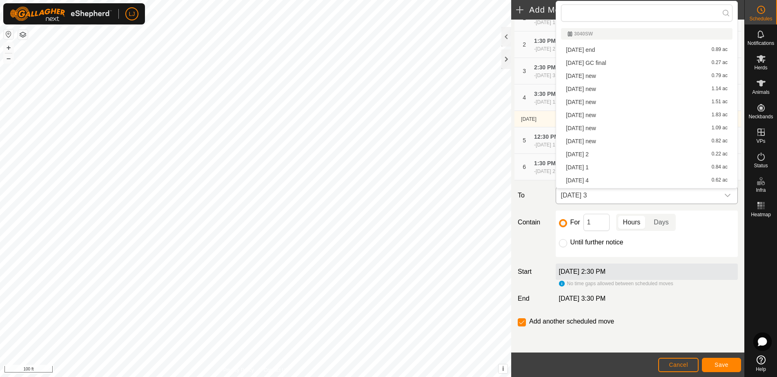
scroll to position [90, 0]
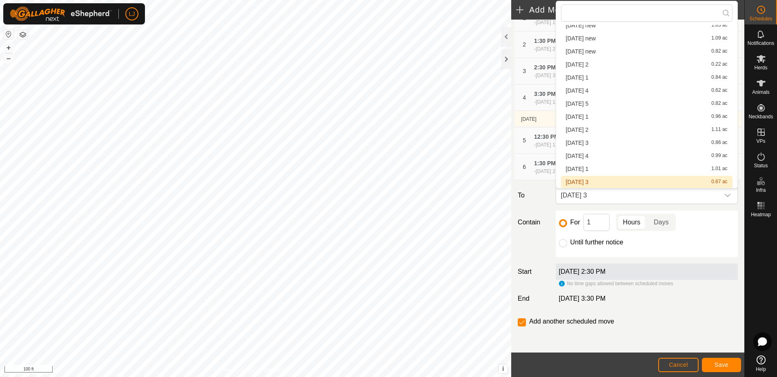
click at [618, 184] on li "[DATE] 3 0.67 ac" at bounding box center [647, 182] width 172 height 12
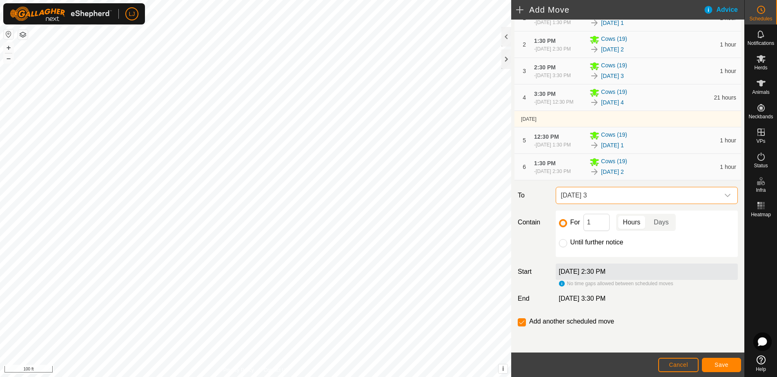
click at [712, 364] on button "Save" at bounding box center [721, 365] width 39 height 14
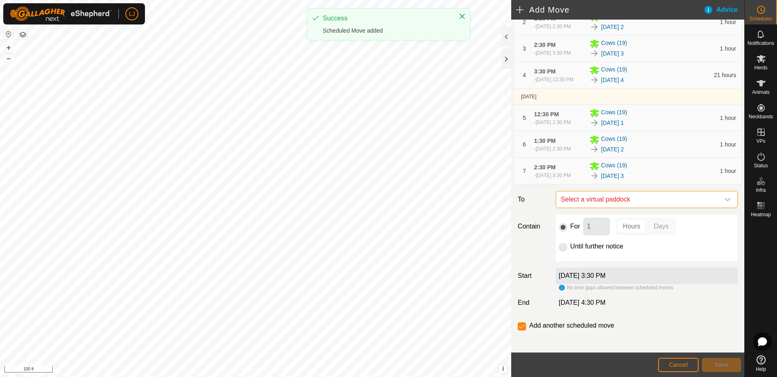
click at [652, 208] on span "Select a virtual paddock" at bounding box center [639, 200] width 162 height 16
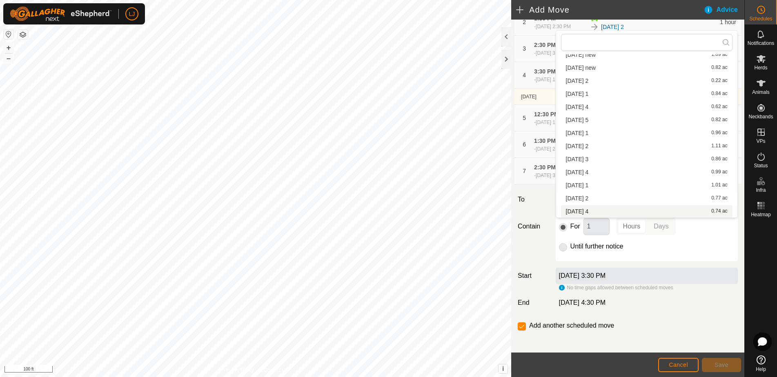
scroll to position [103, 0]
click at [624, 211] on li "[DATE] 4 0.74 ac" at bounding box center [647, 211] width 172 height 12
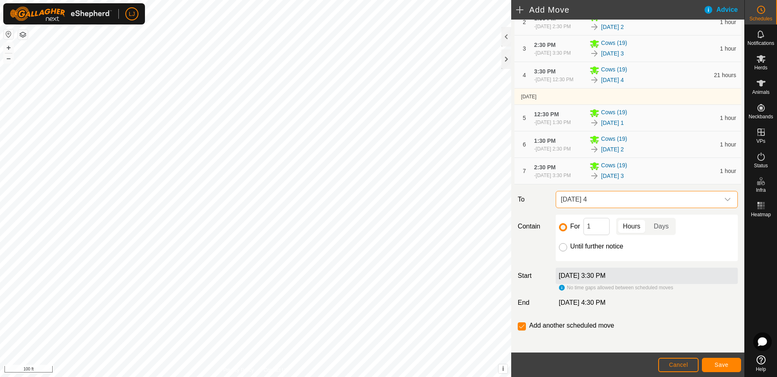
click at [563, 252] on input "Until further notice" at bounding box center [563, 247] width 8 height 8
radio input "true"
checkbox input "false"
click at [730, 366] on button "Save" at bounding box center [721, 365] width 39 height 14
